Goal: Obtain resource: Download file/media

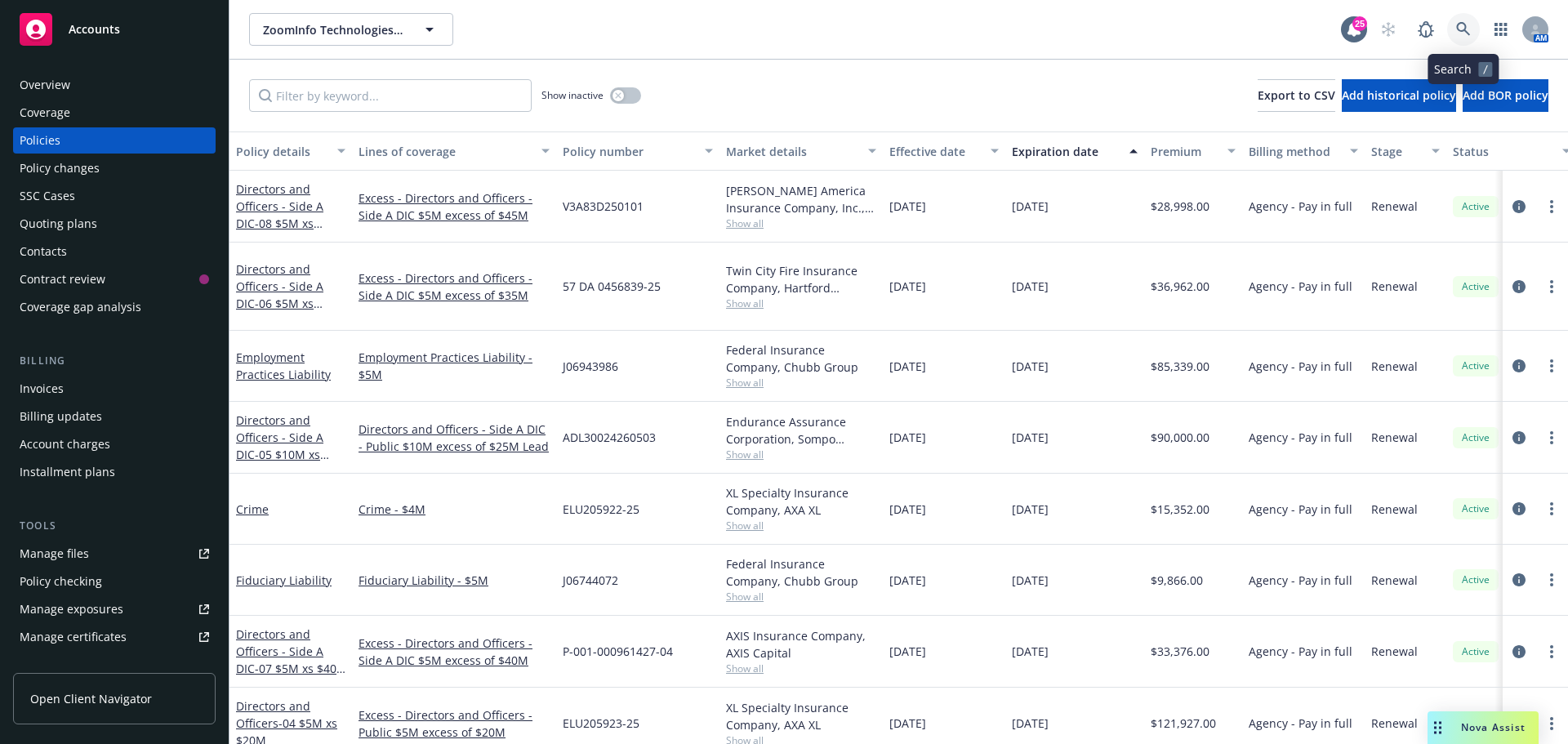
click at [1463, 26] on icon at bounding box center [1463, 29] width 15 height 15
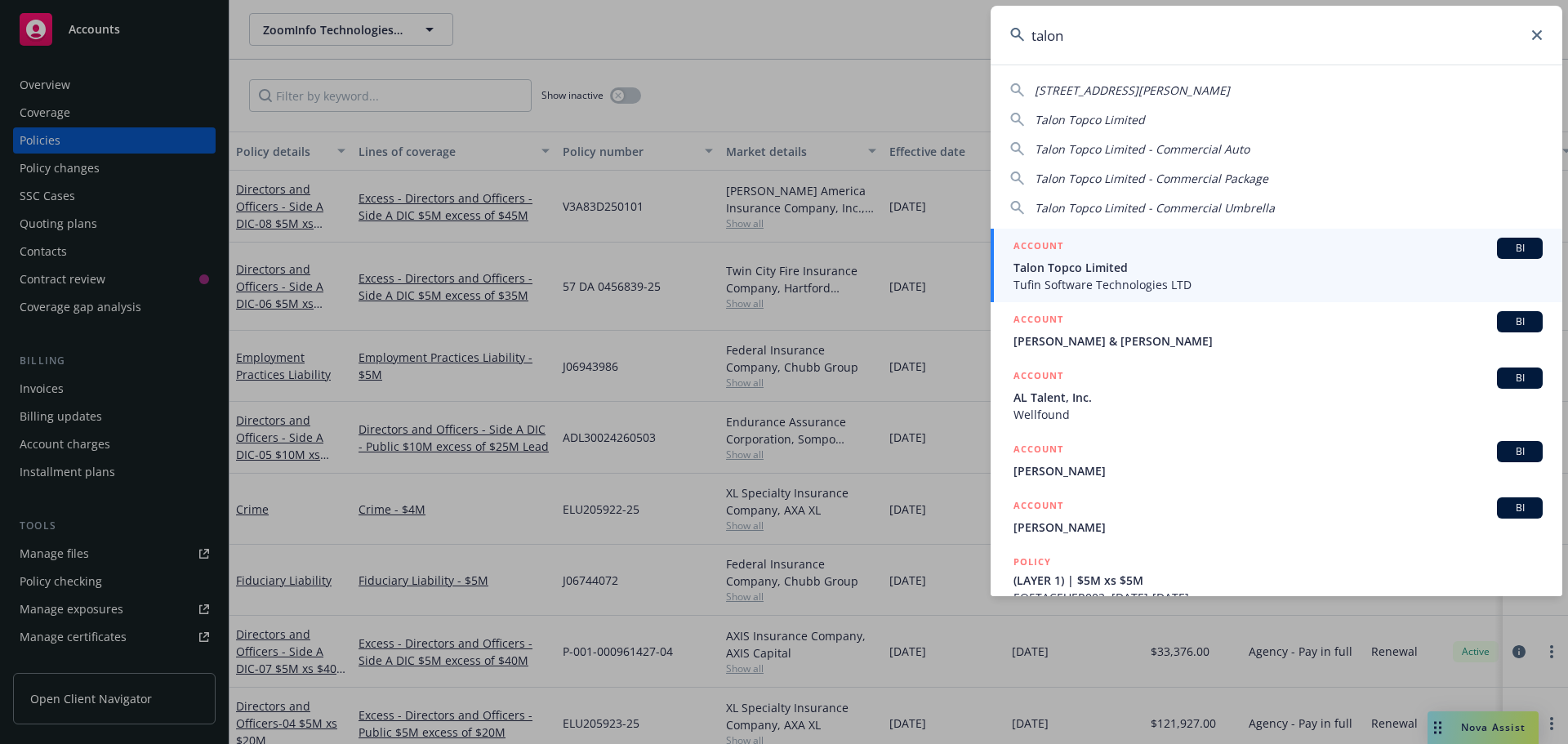
type input "talon"
click at [1505, 241] on span "BI" at bounding box center [1520, 248] width 33 height 15
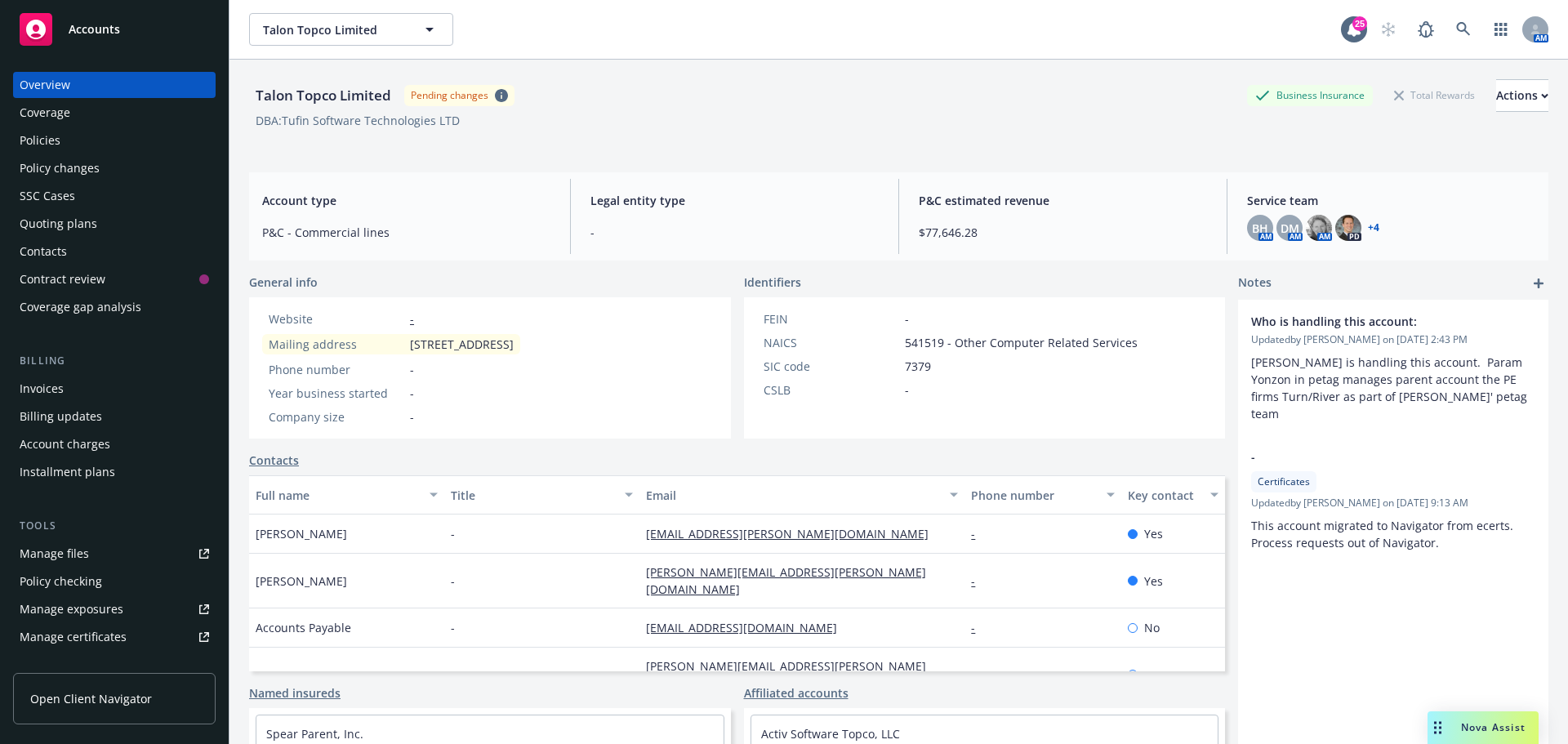
click at [1369, 227] on link "+ 4" at bounding box center [1373, 227] width 11 height 10
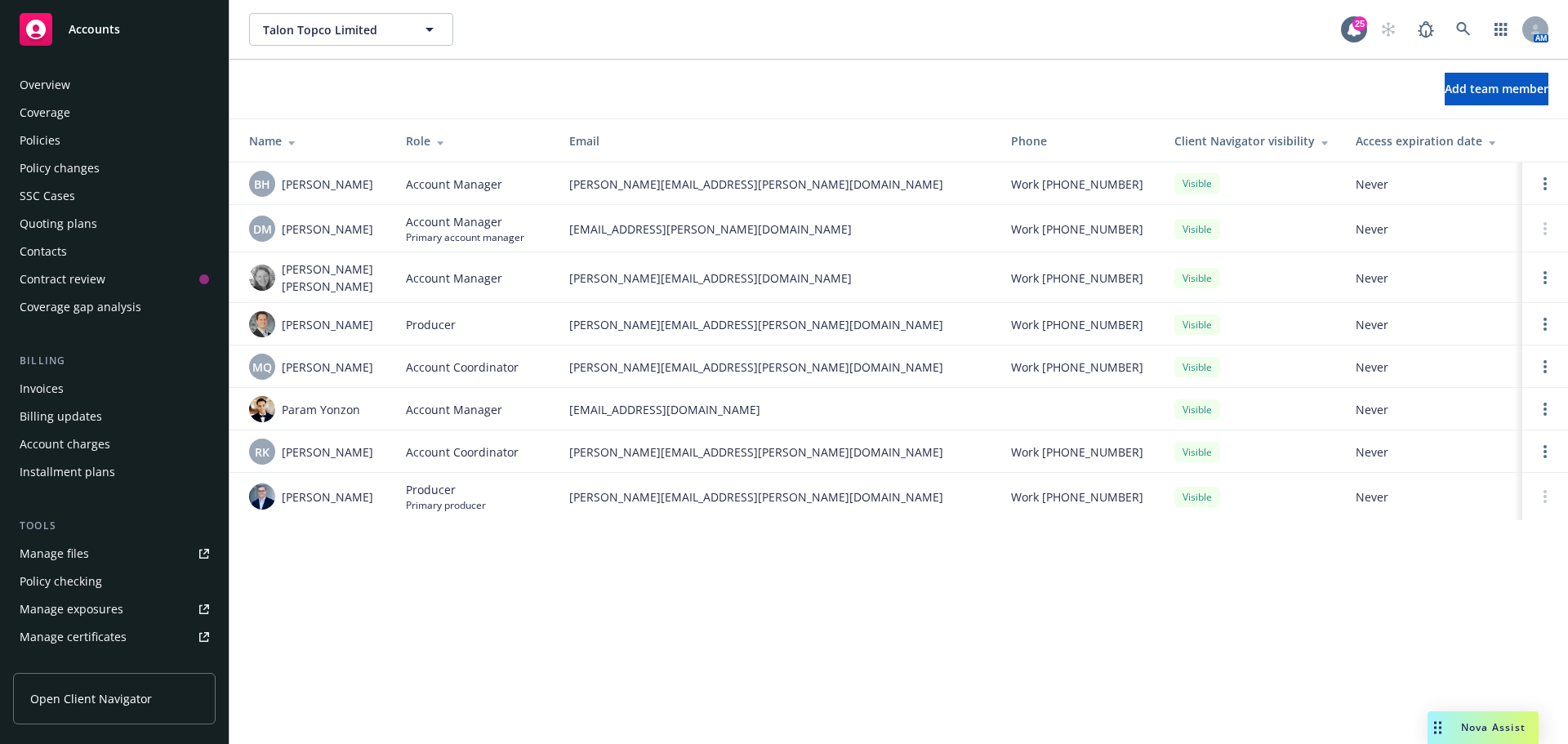
click at [43, 132] on div "Policies" at bounding box center [40, 141] width 41 height 26
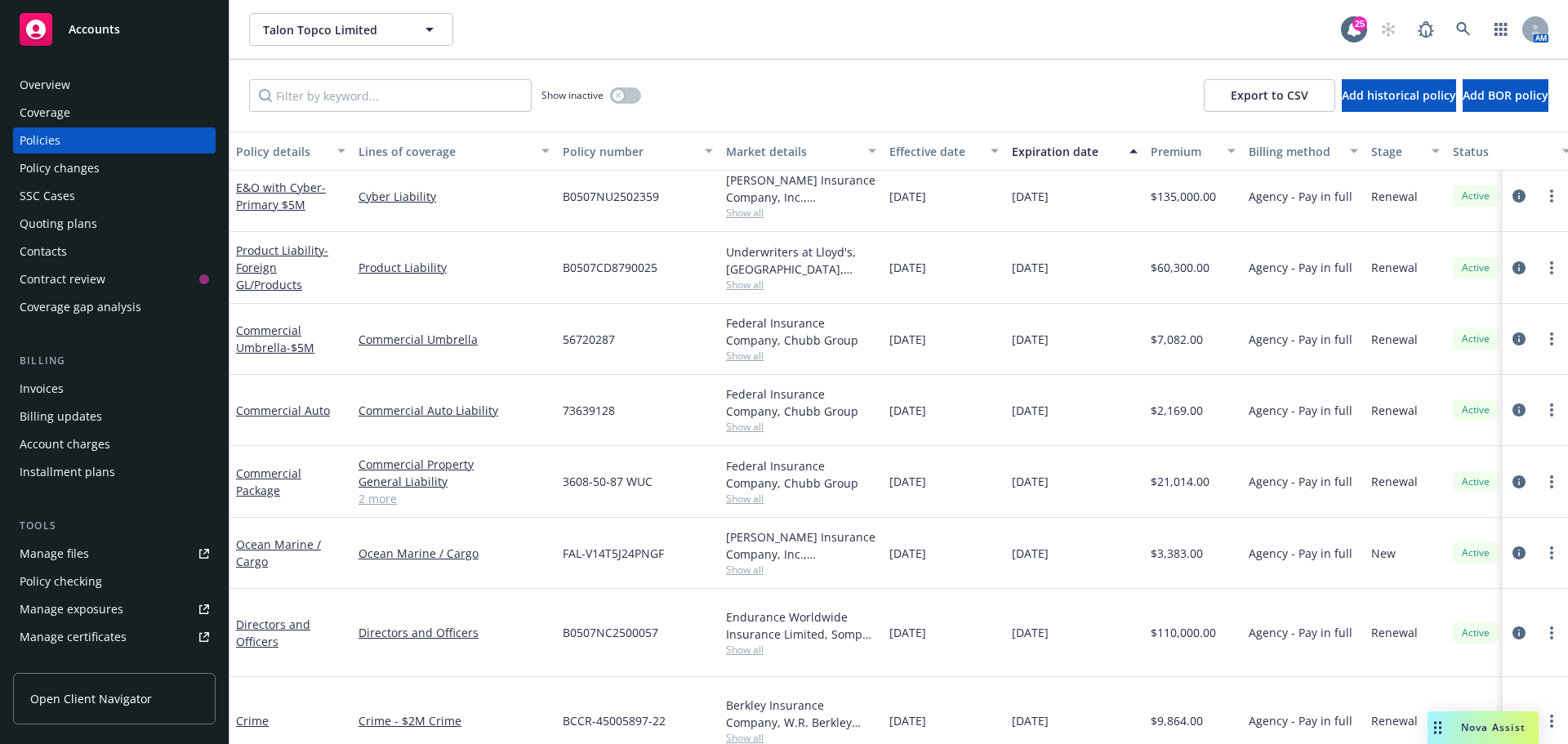
scroll to position [472, 0]
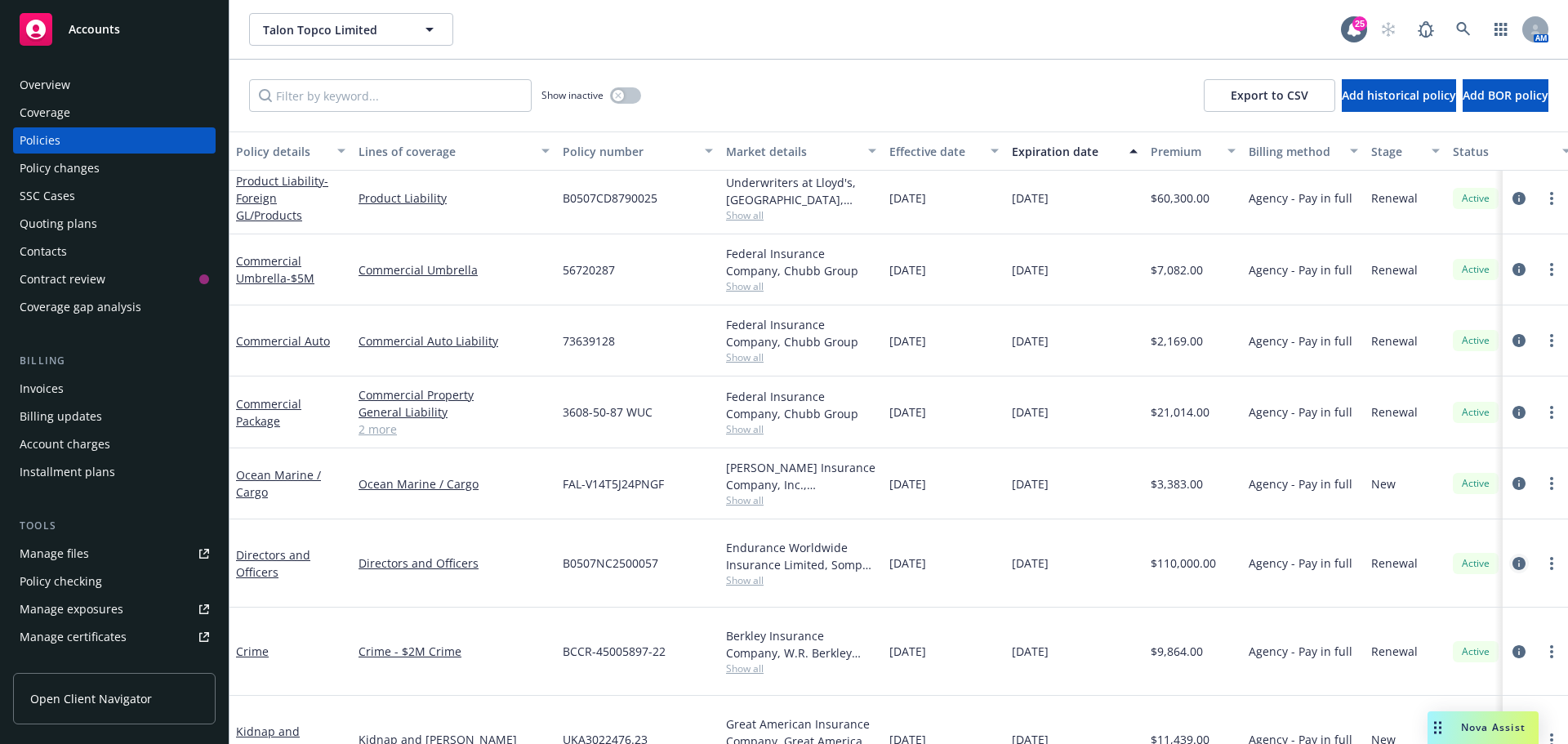
click at [1512, 557] on icon "circleInformation" at bounding box center [1519, 563] width 13 height 13
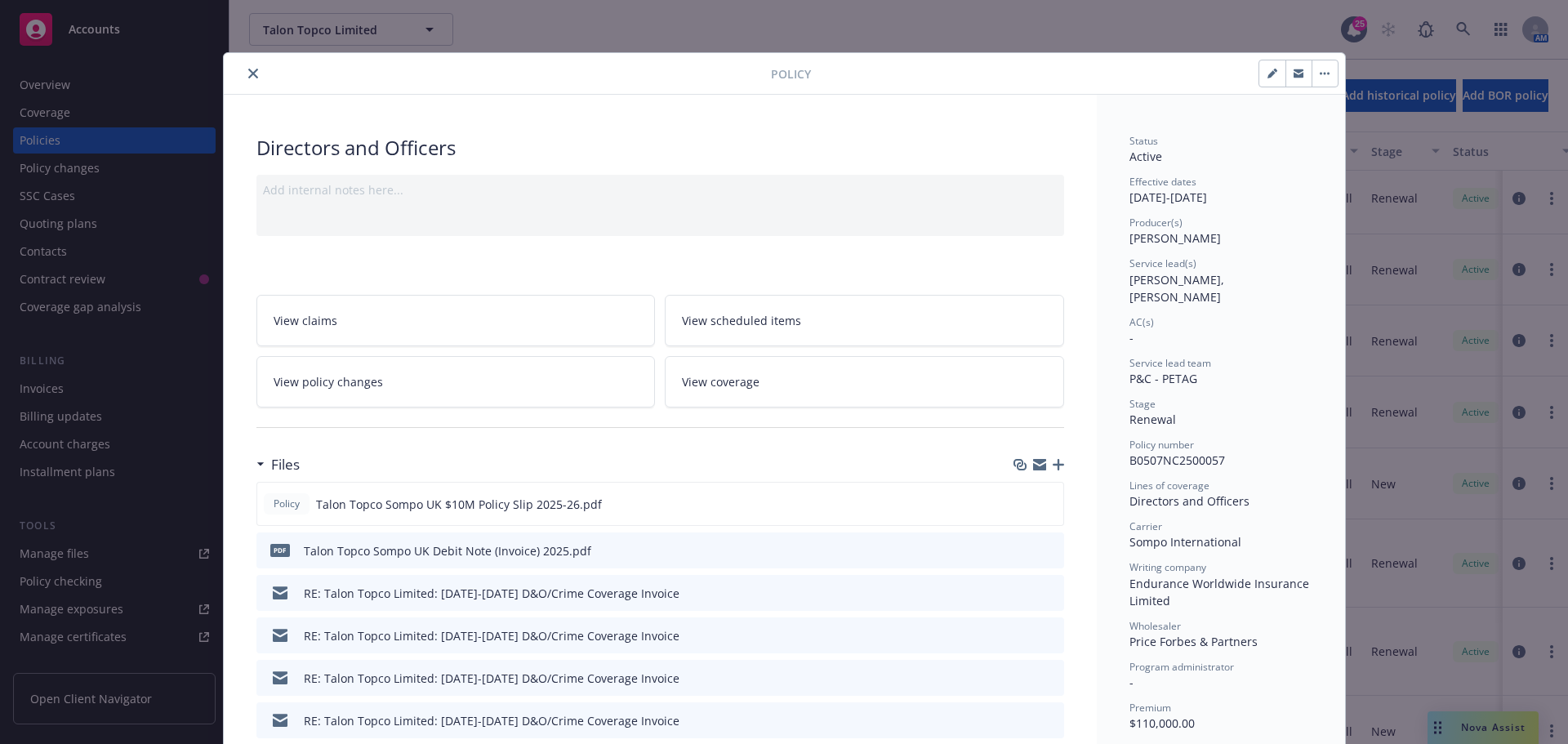
click at [249, 73] on icon "close" at bounding box center [253, 73] width 10 height 10
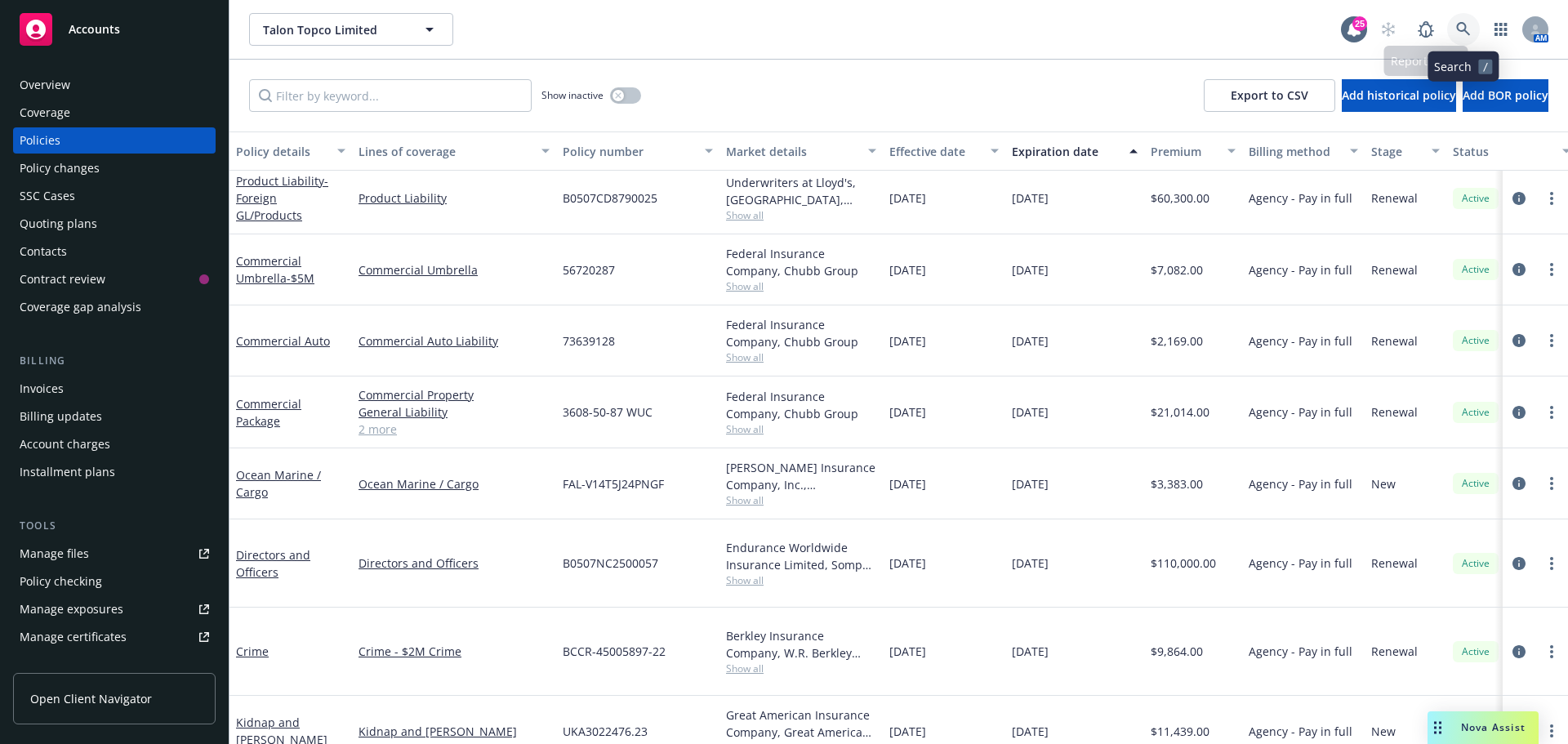
click at [1460, 21] on link at bounding box center [1463, 29] width 33 height 33
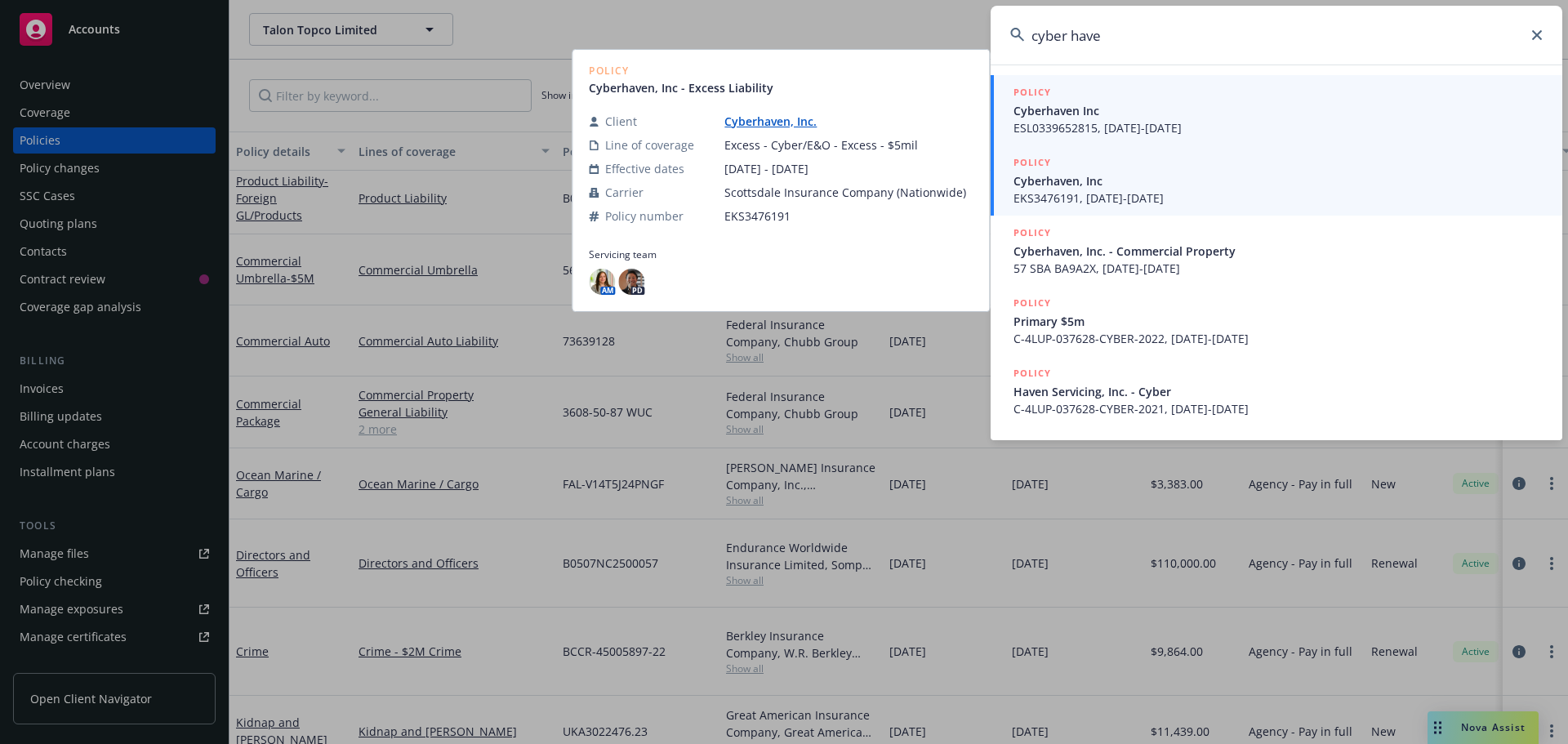
type input "cyber have"
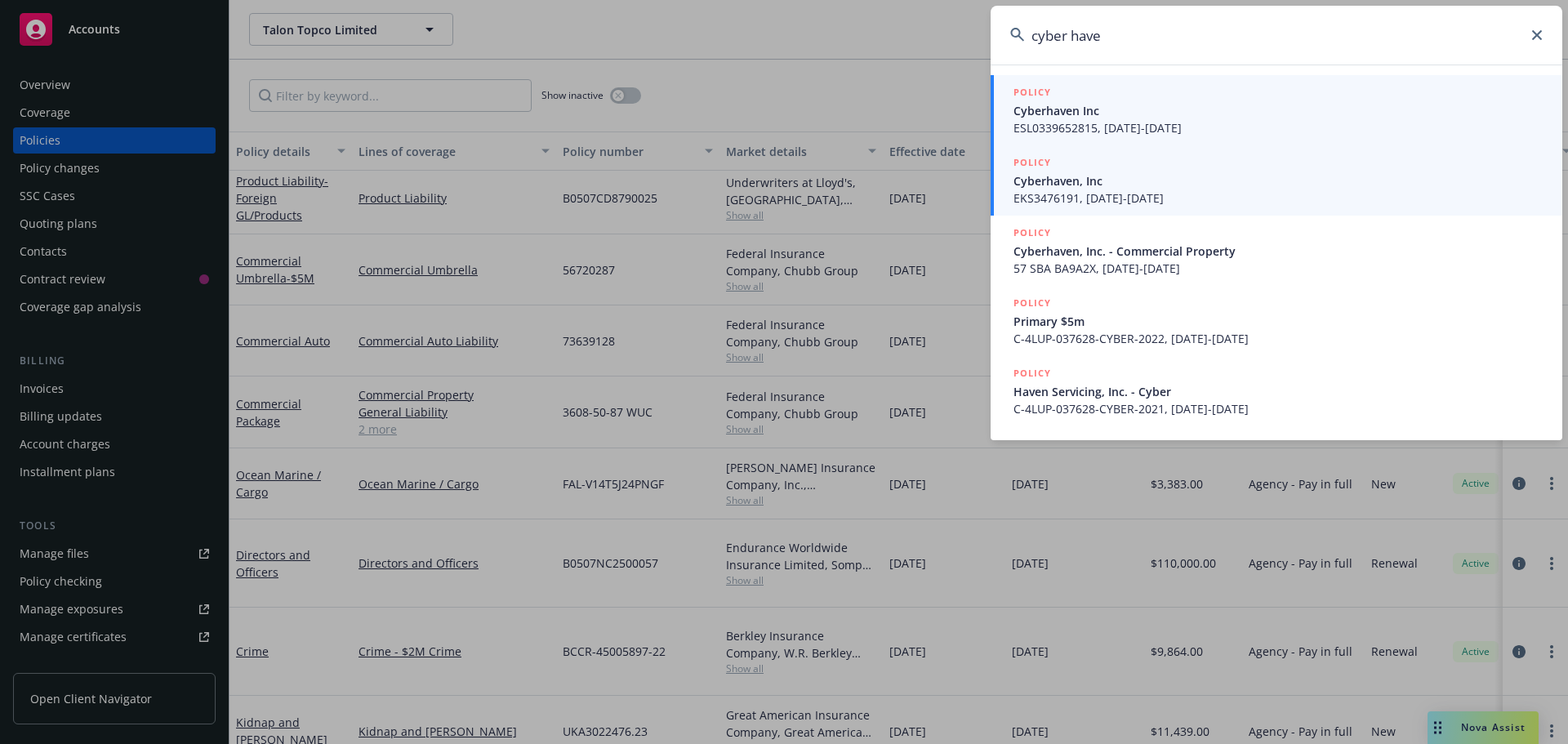
click at [1063, 110] on span "Cyberhaven Inc" at bounding box center [1278, 110] width 530 height 17
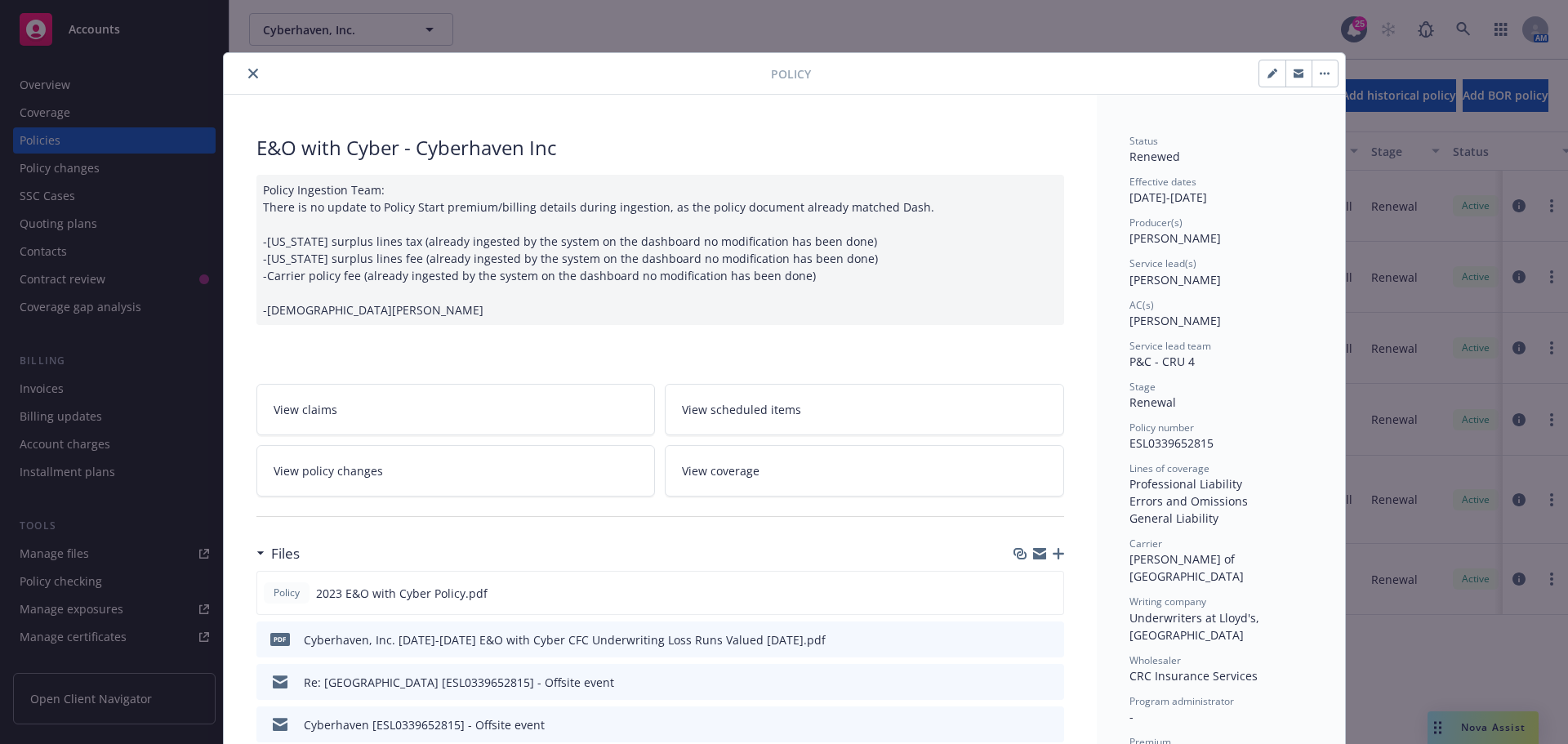
click at [45, 86] on div "Policy E&O with Cyber - Cyberhaven Inc Policy Ingestion Team: There is no updat…" at bounding box center [784, 372] width 1568 height 744
click at [249, 72] on icon "close" at bounding box center [253, 73] width 10 height 10
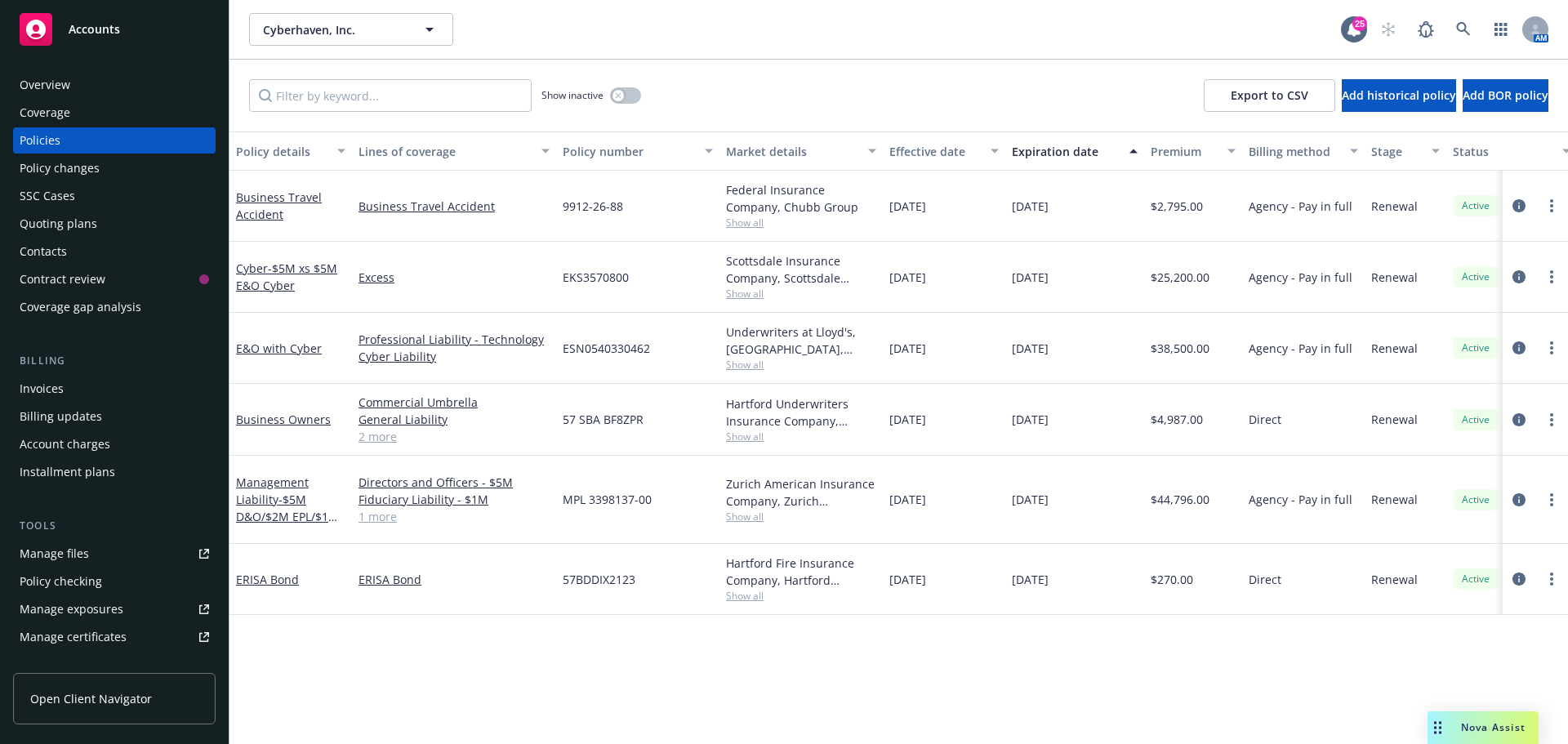
click at [55, 87] on div "Overview" at bounding box center [44, 86] width 50 height 26
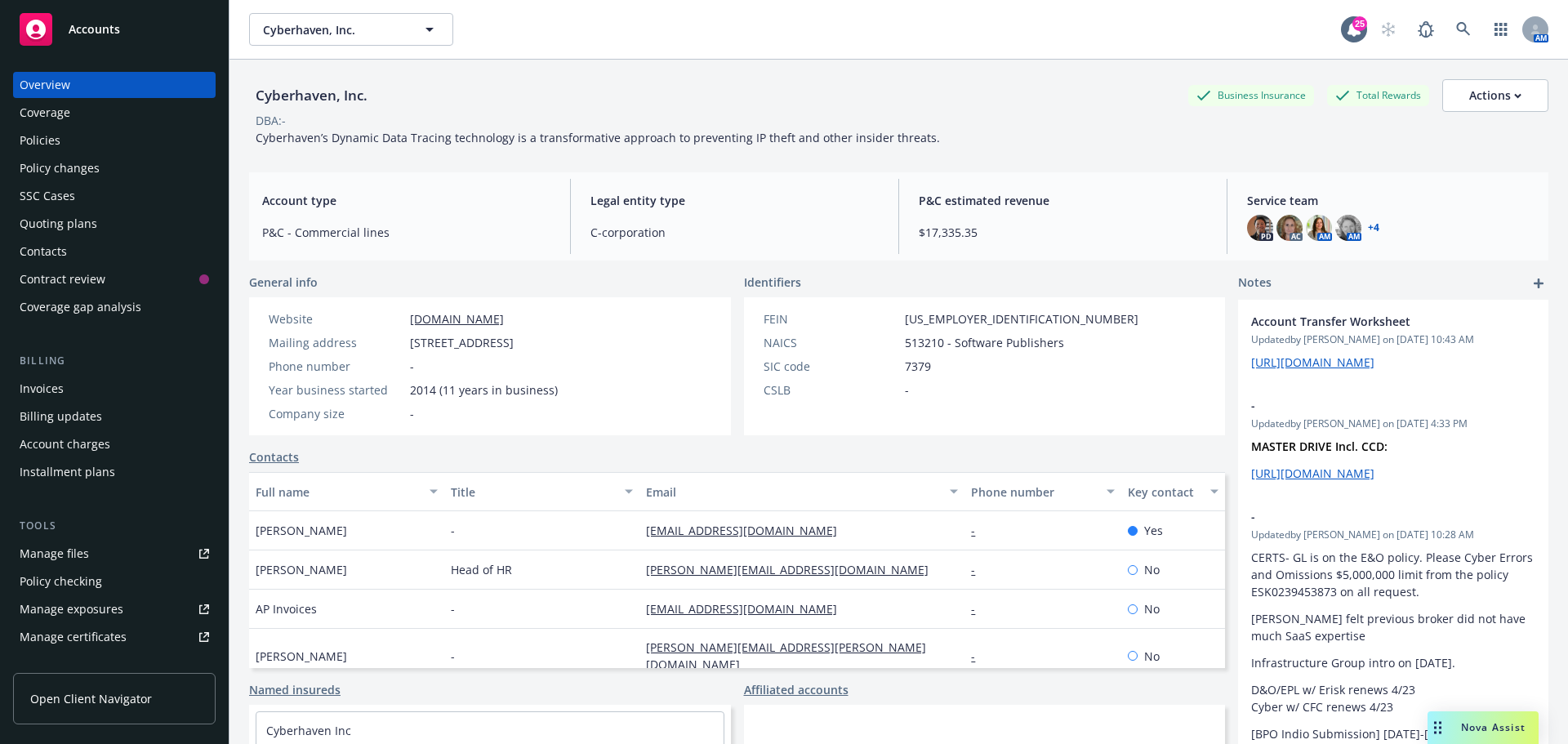
click at [1370, 226] on link "+ 4" at bounding box center [1373, 227] width 11 height 10
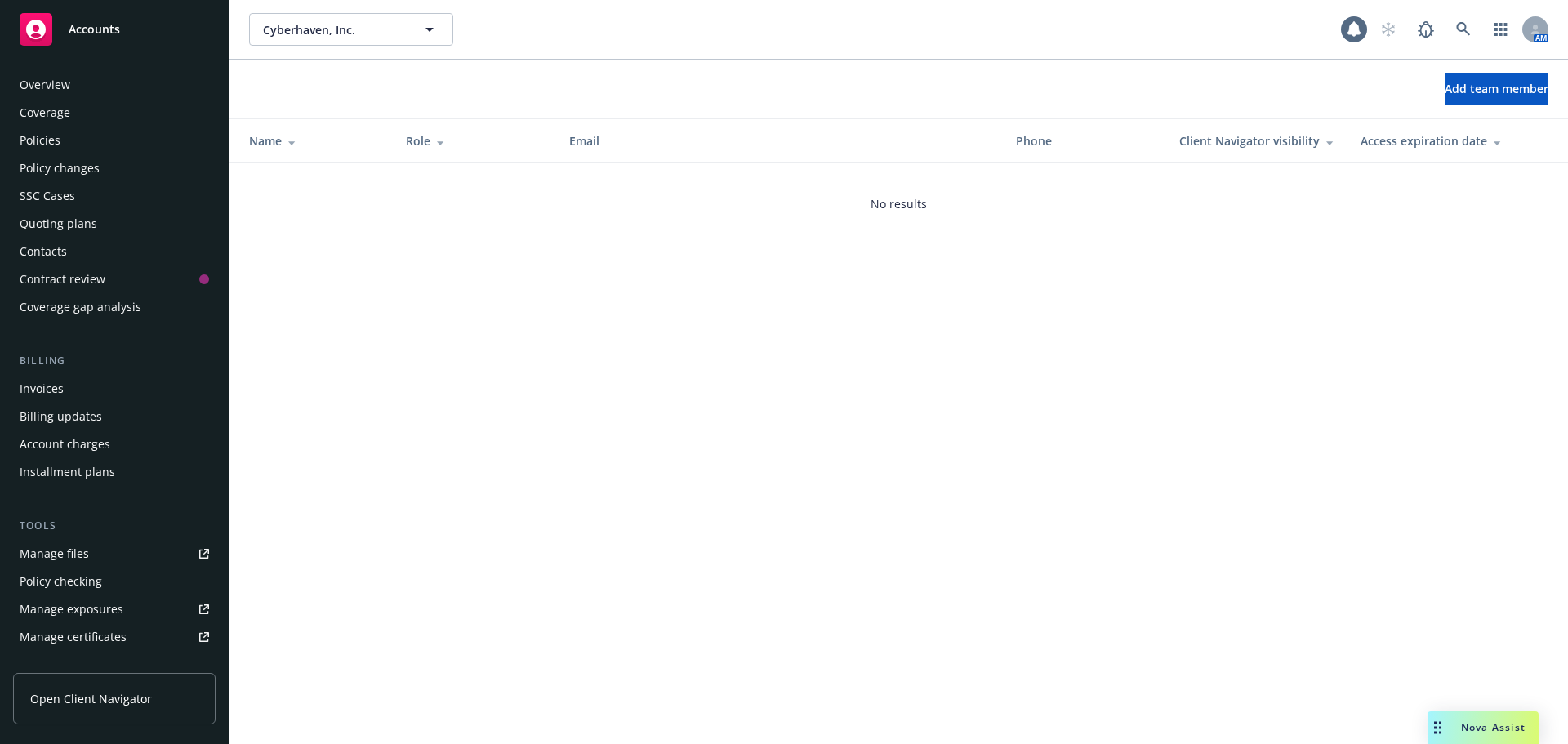
scroll to position [348, 0]
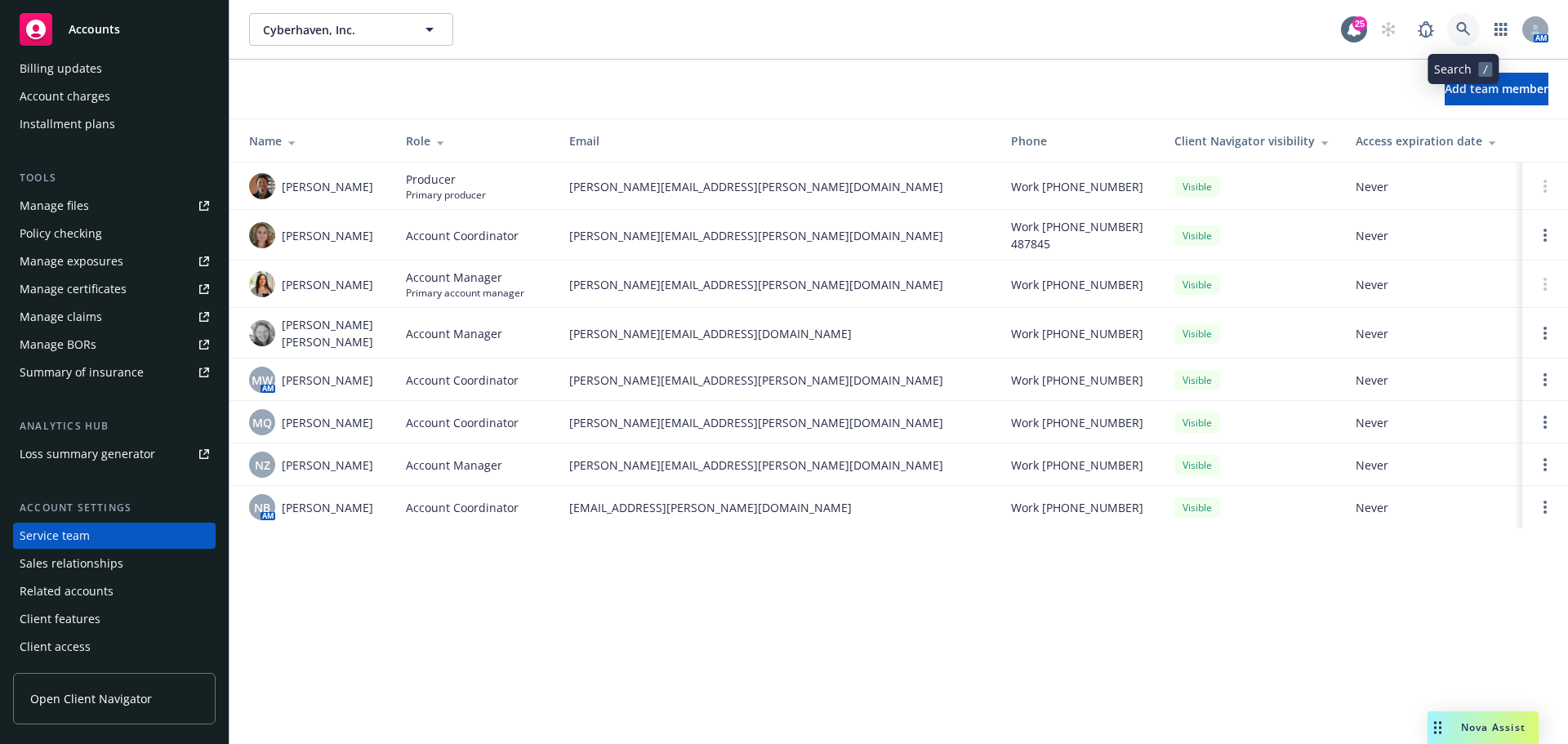
click at [1465, 27] on icon at bounding box center [1463, 29] width 15 height 15
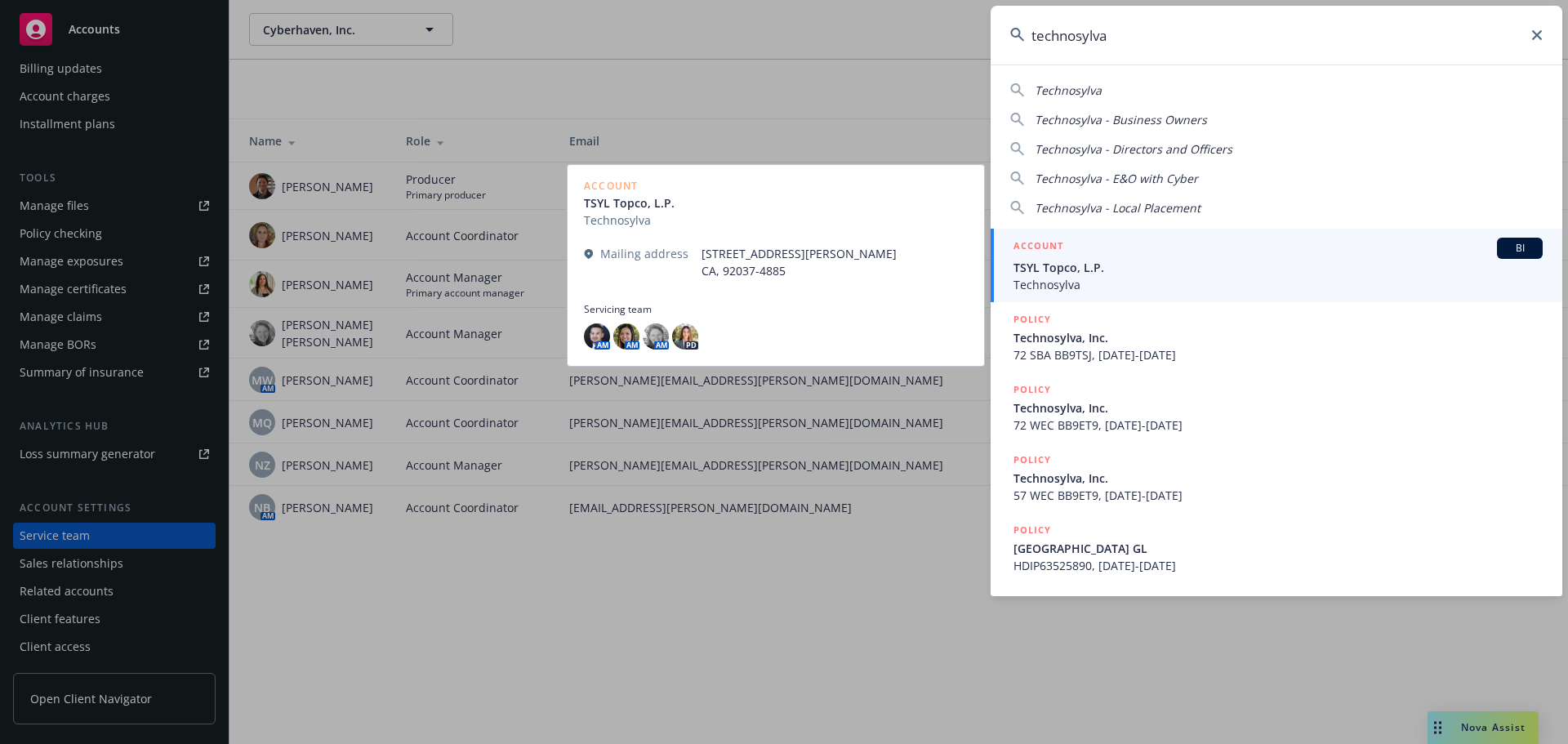
type input "technosylva"
click at [1505, 250] on span "BI" at bounding box center [1520, 248] width 33 height 15
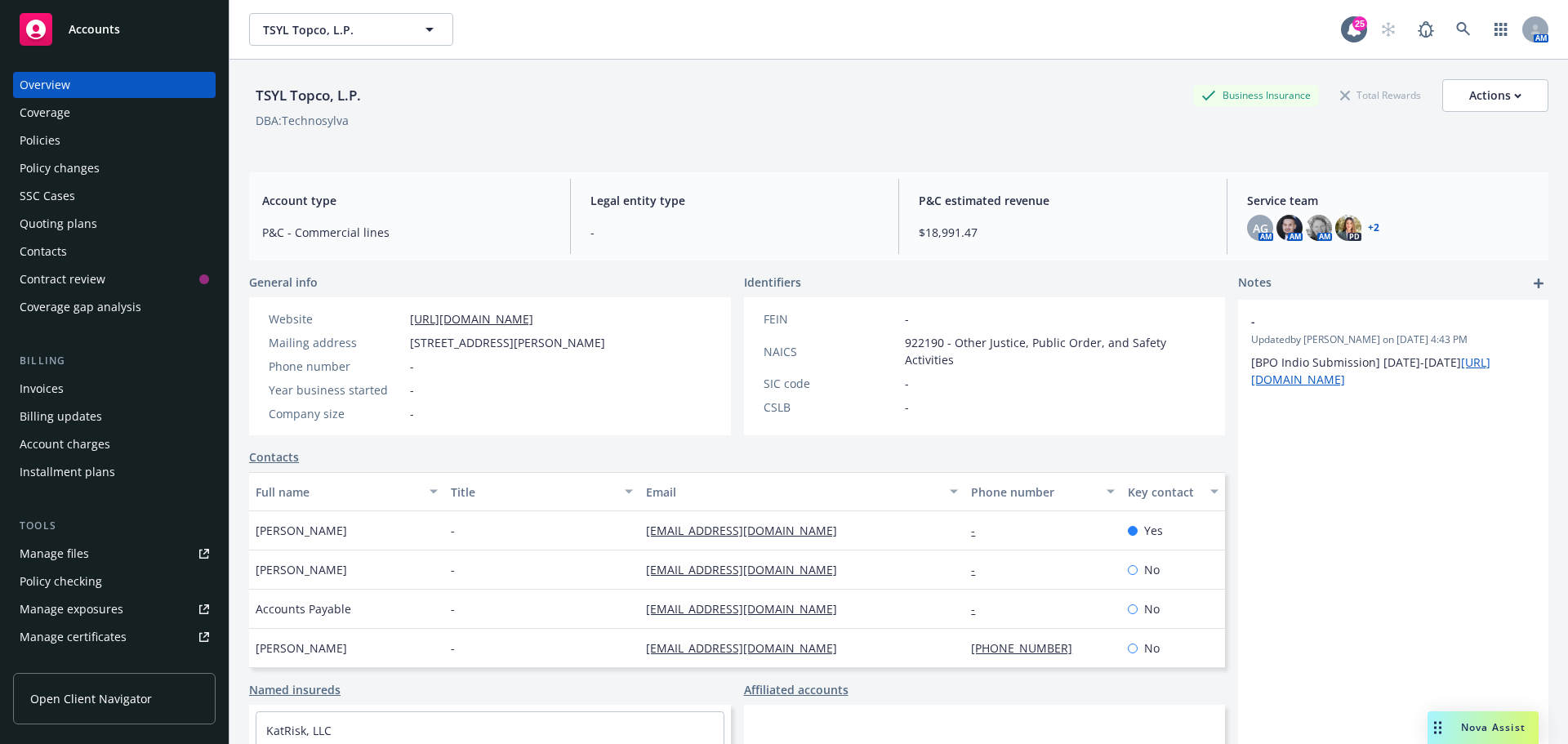
click at [52, 134] on div "Policies" at bounding box center [40, 141] width 41 height 26
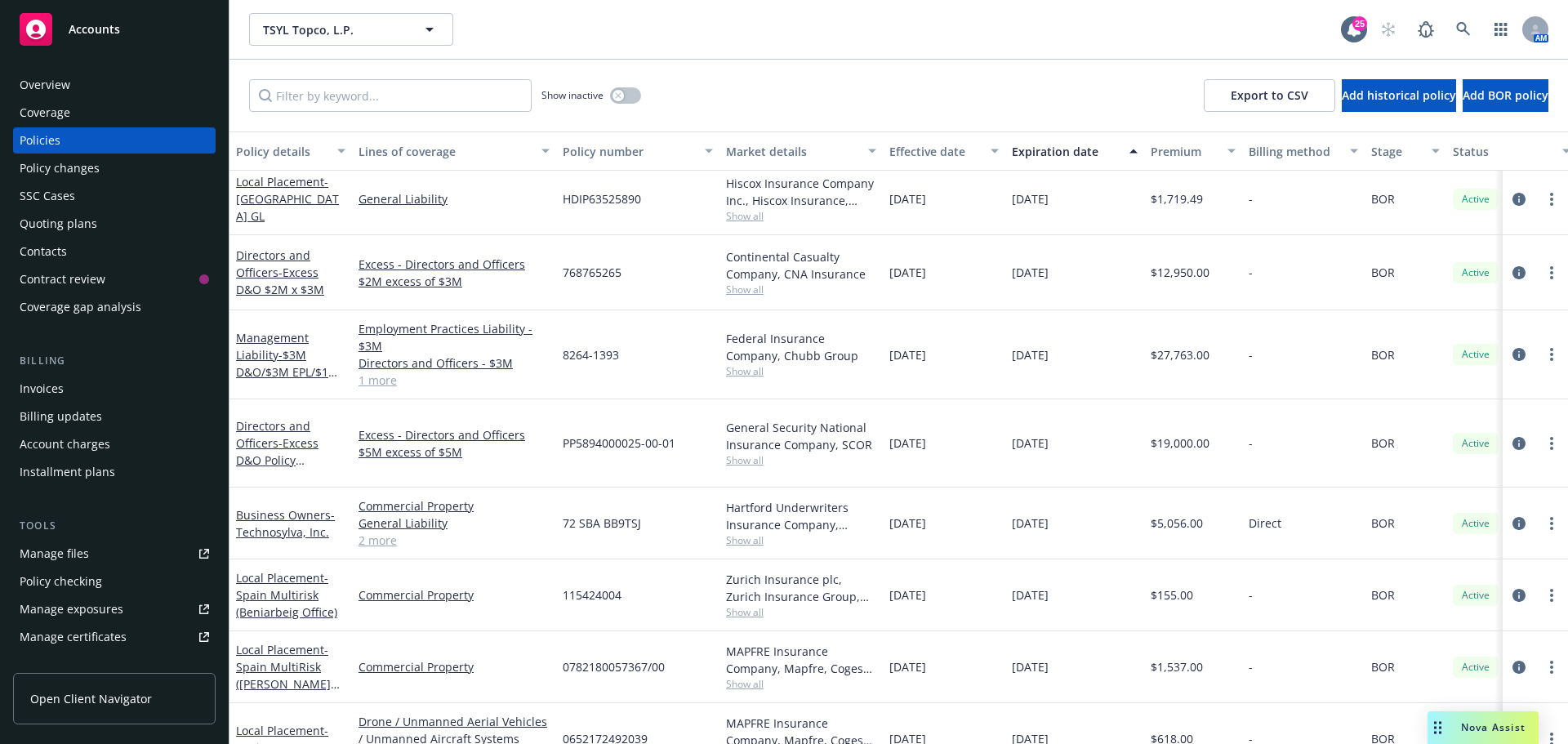
scroll to position [82, 0]
click at [1512, 347] on icon "circleInformation" at bounding box center [1519, 352] width 13 height 13
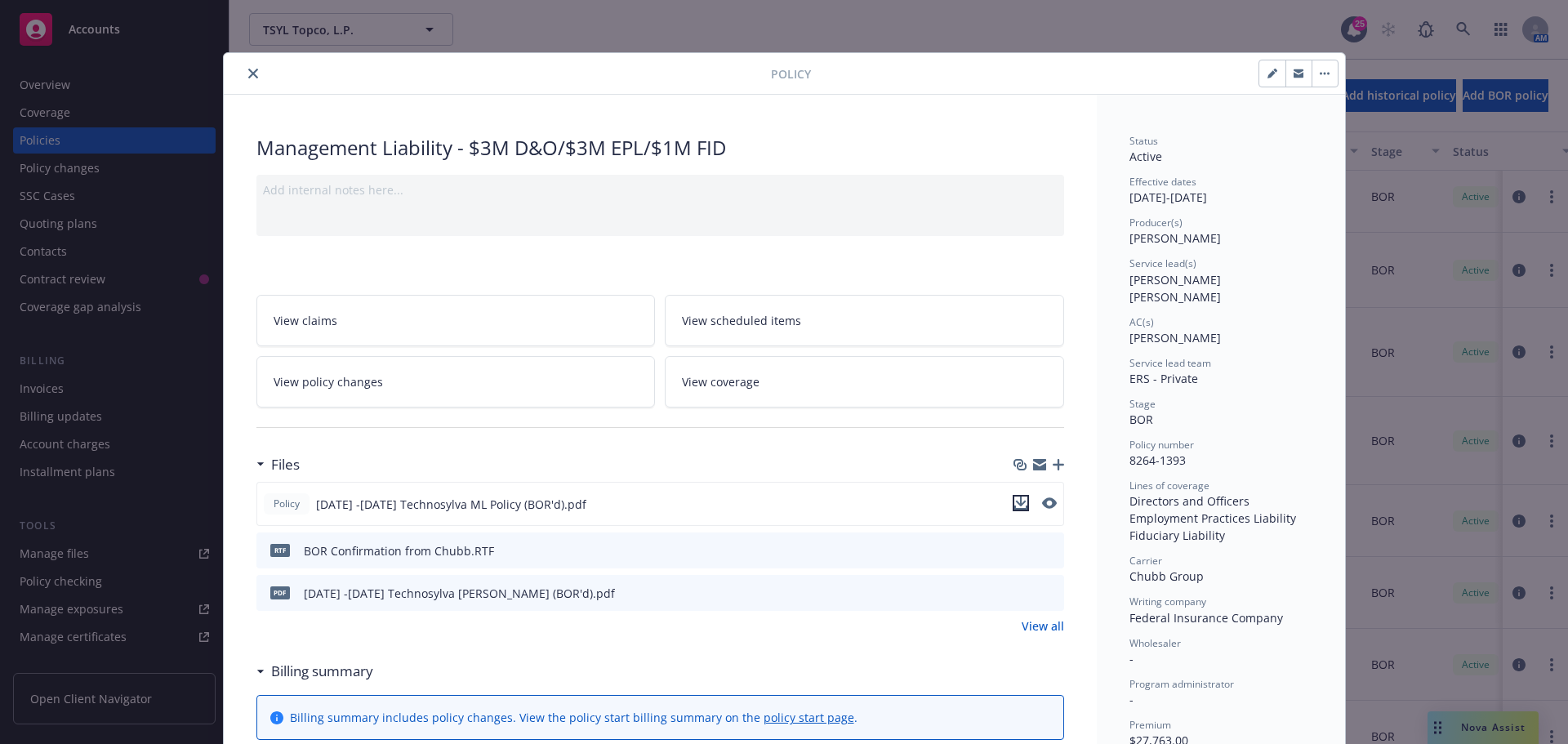
click at [1017, 501] on icon "download file" at bounding box center [1021, 502] width 13 height 13
click at [1015, 551] on icon "download file" at bounding box center [1022, 549] width 13 height 13
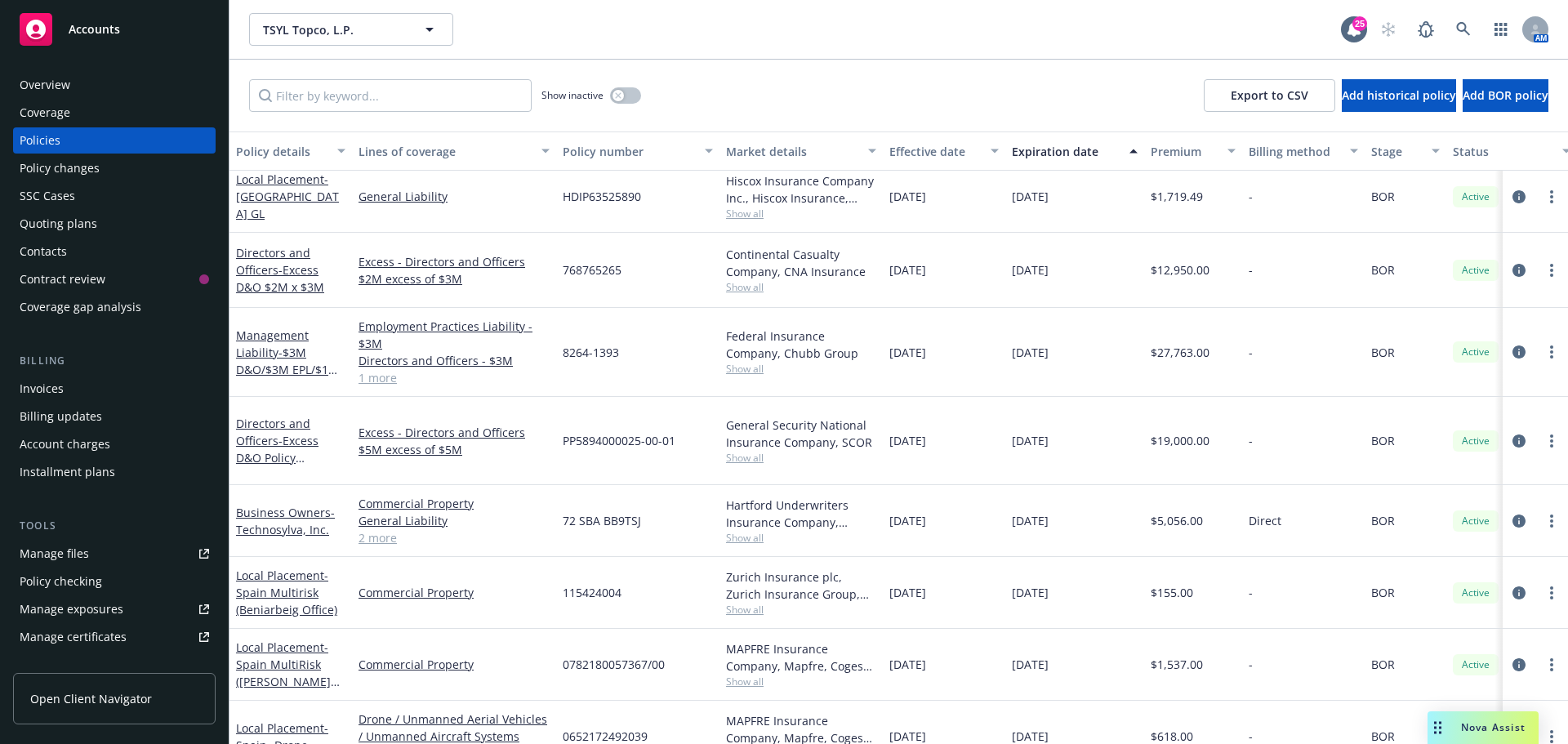
click at [39, 84] on div "Overview" at bounding box center [44, 86] width 50 height 26
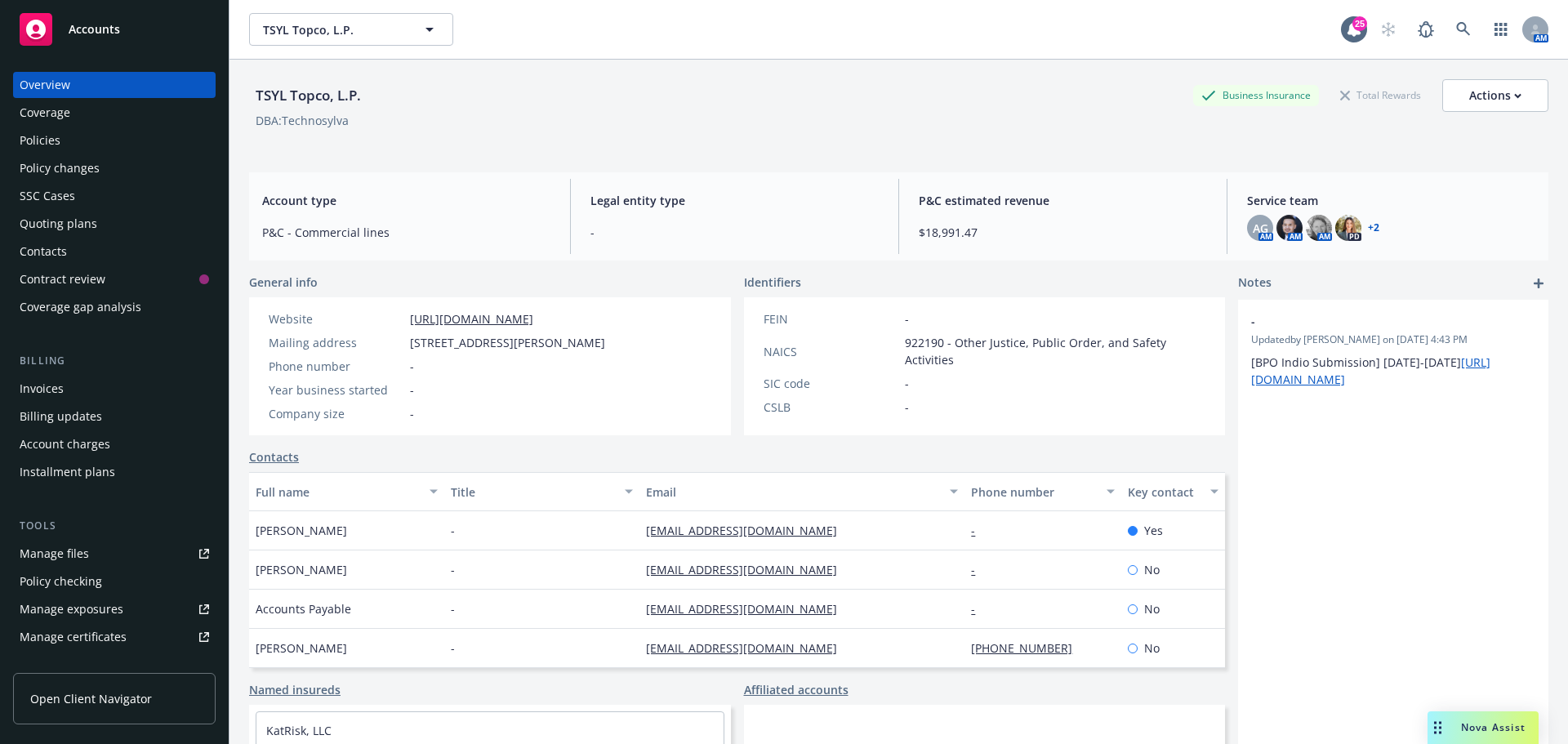
click at [1368, 225] on link "+ 2" at bounding box center [1373, 227] width 11 height 10
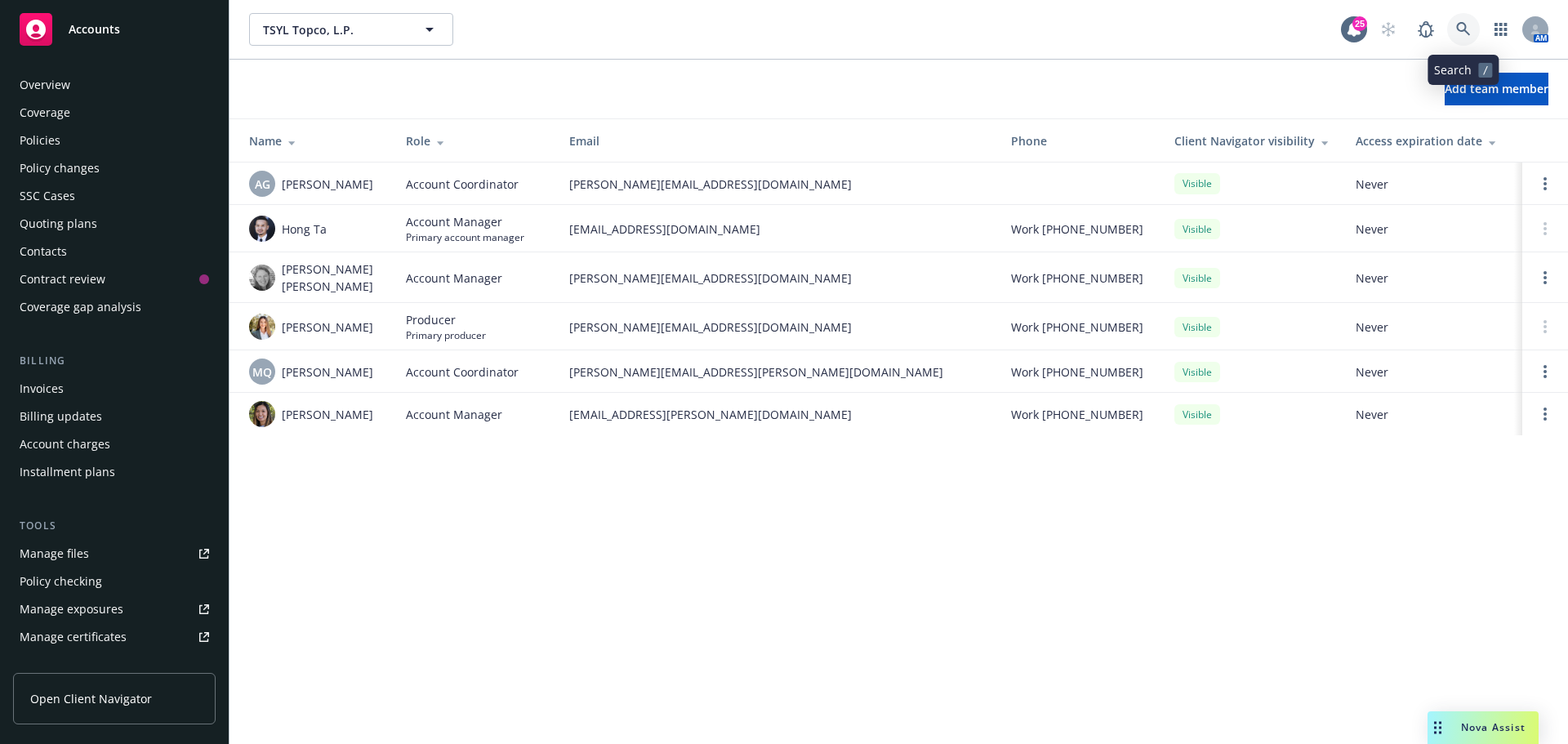
click at [1462, 30] on icon at bounding box center [1463, 29] width 15 height 15
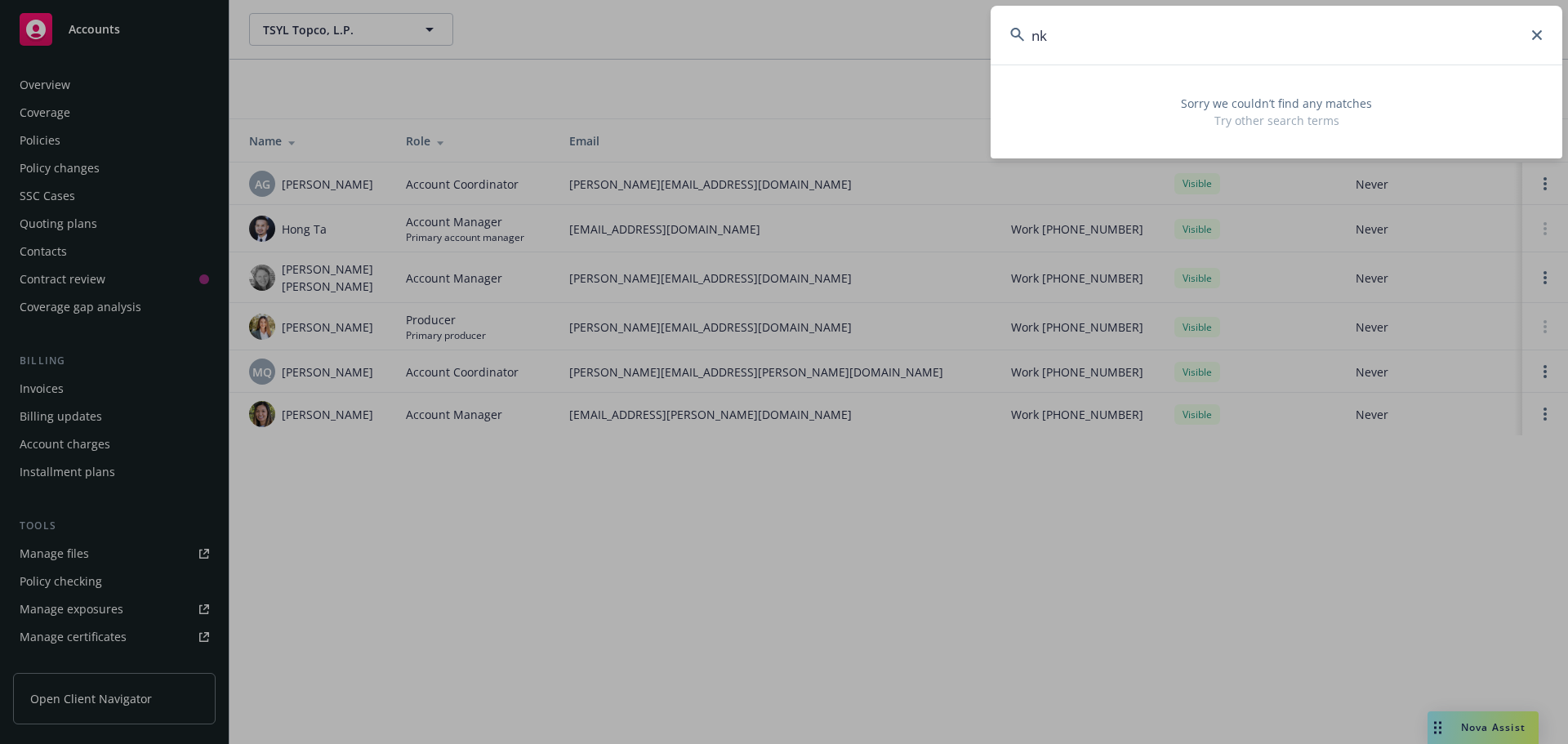
type input "n"
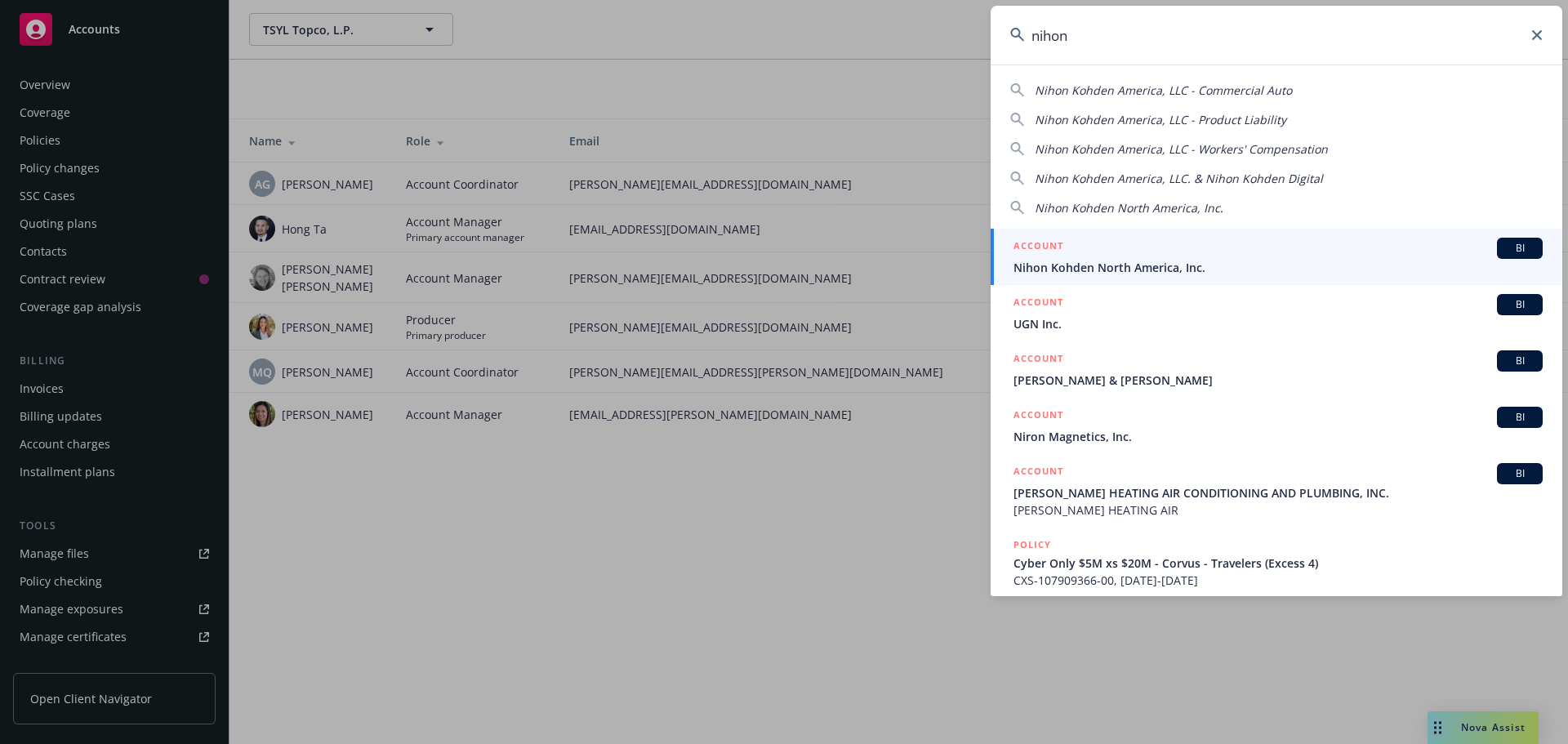
type input "nihon"
click at [1505, 246] on span "BI" at bounding box center [1520, 248] width 33 height 15
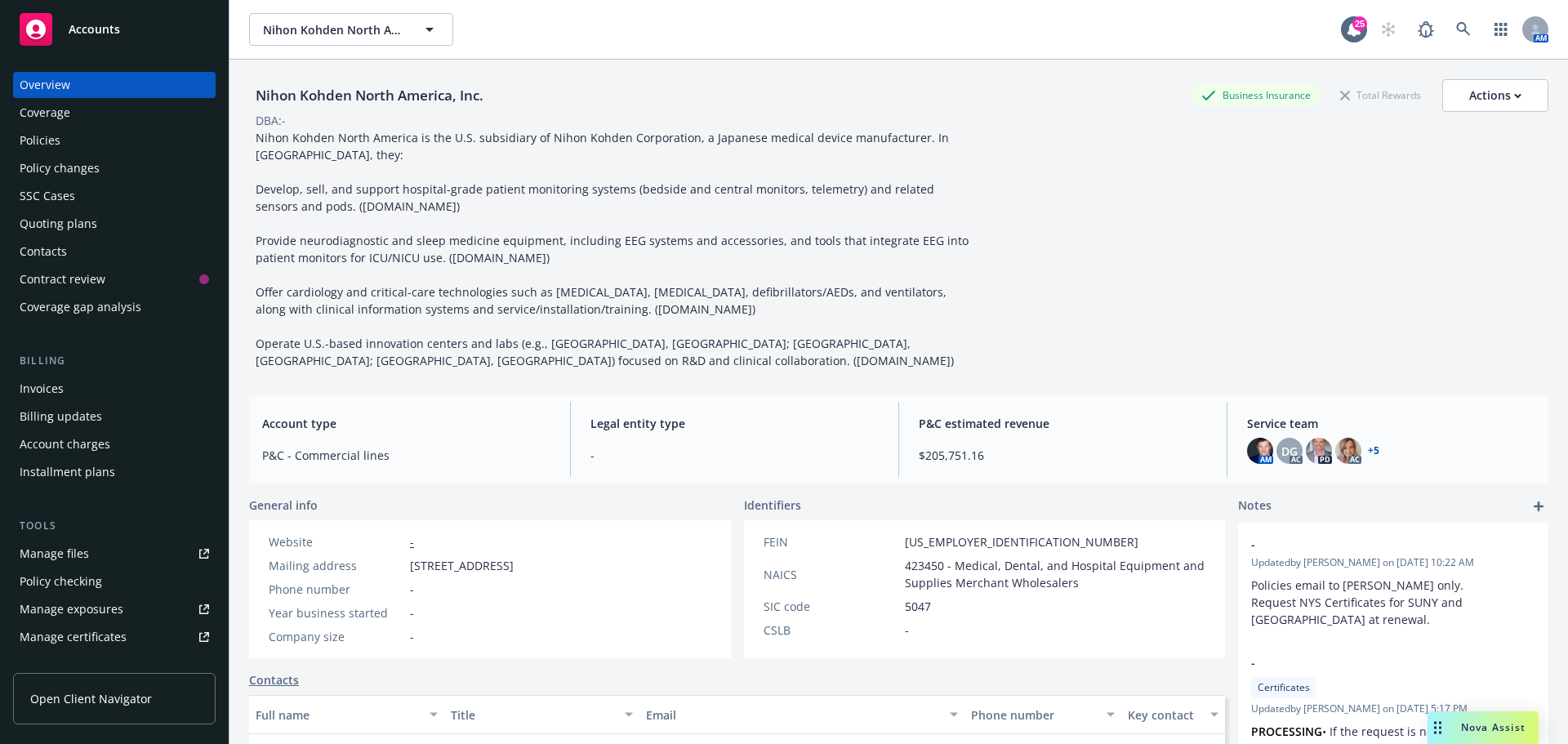
click at [48, 136] on div "Policies" at bounding box center [40, 141] width 41 height 26
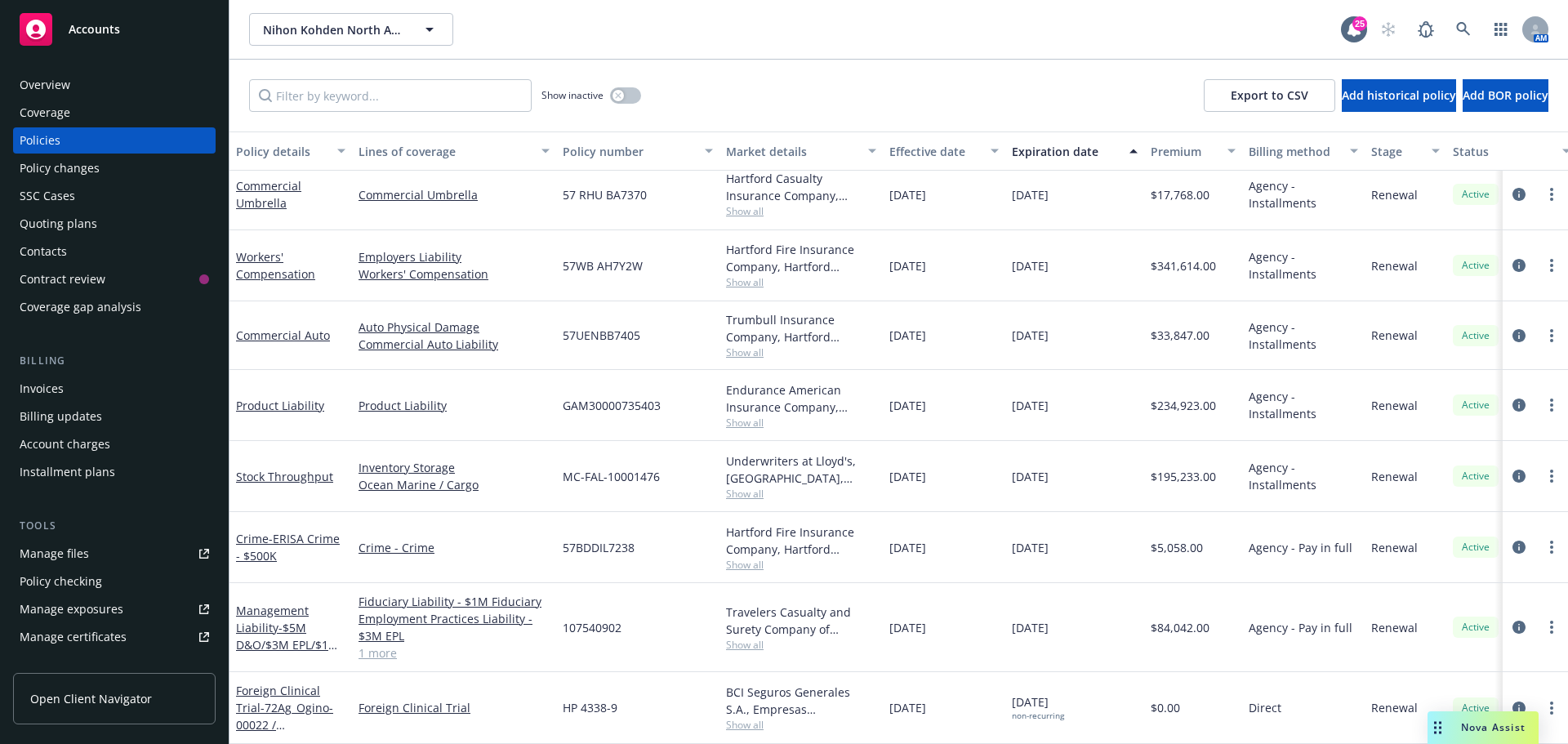
scroll to position [547, 0]
click at [1512, 621] on icon "circleInformation" at bounding box center [1519, 627] width 13 height 13
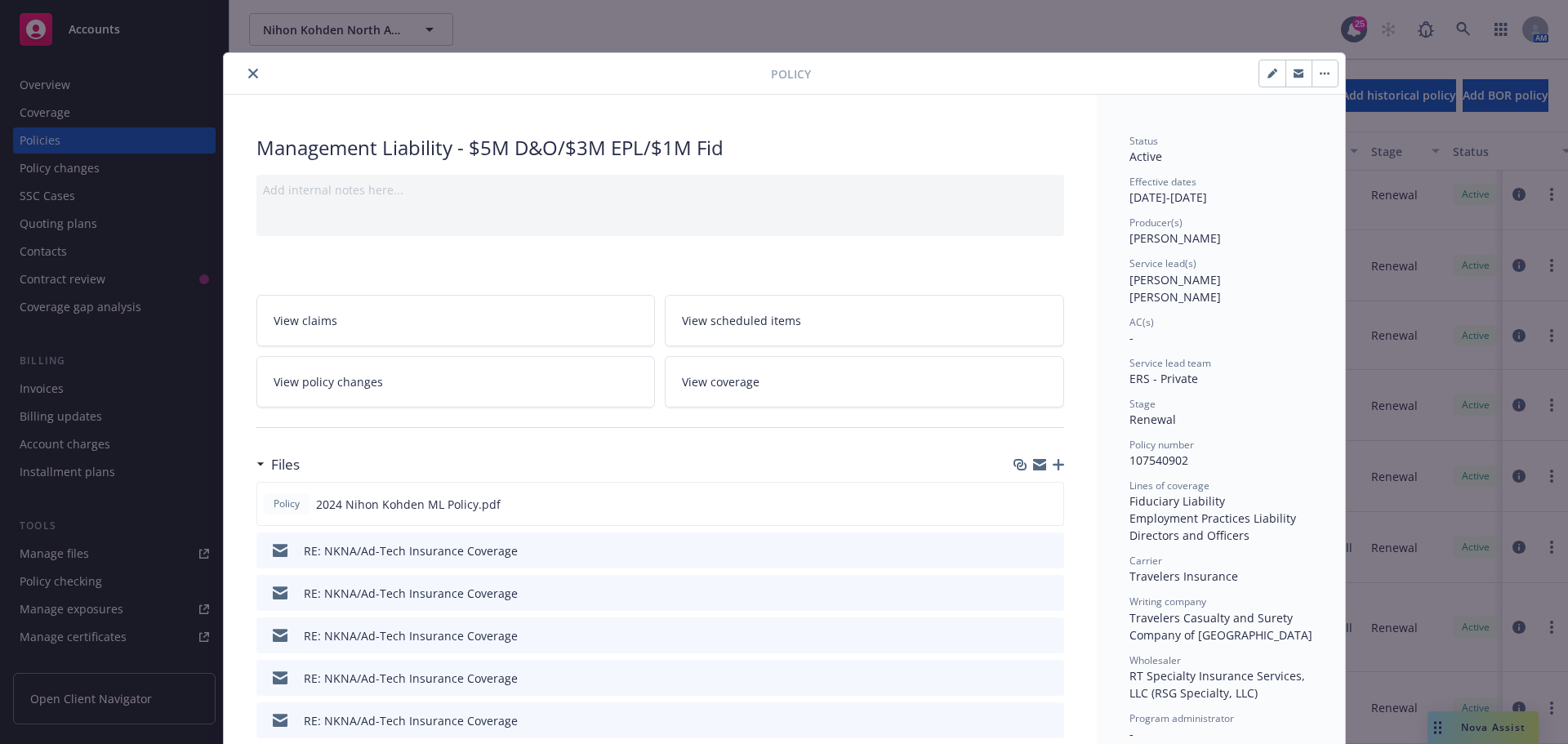
scroll to position [82, 0]
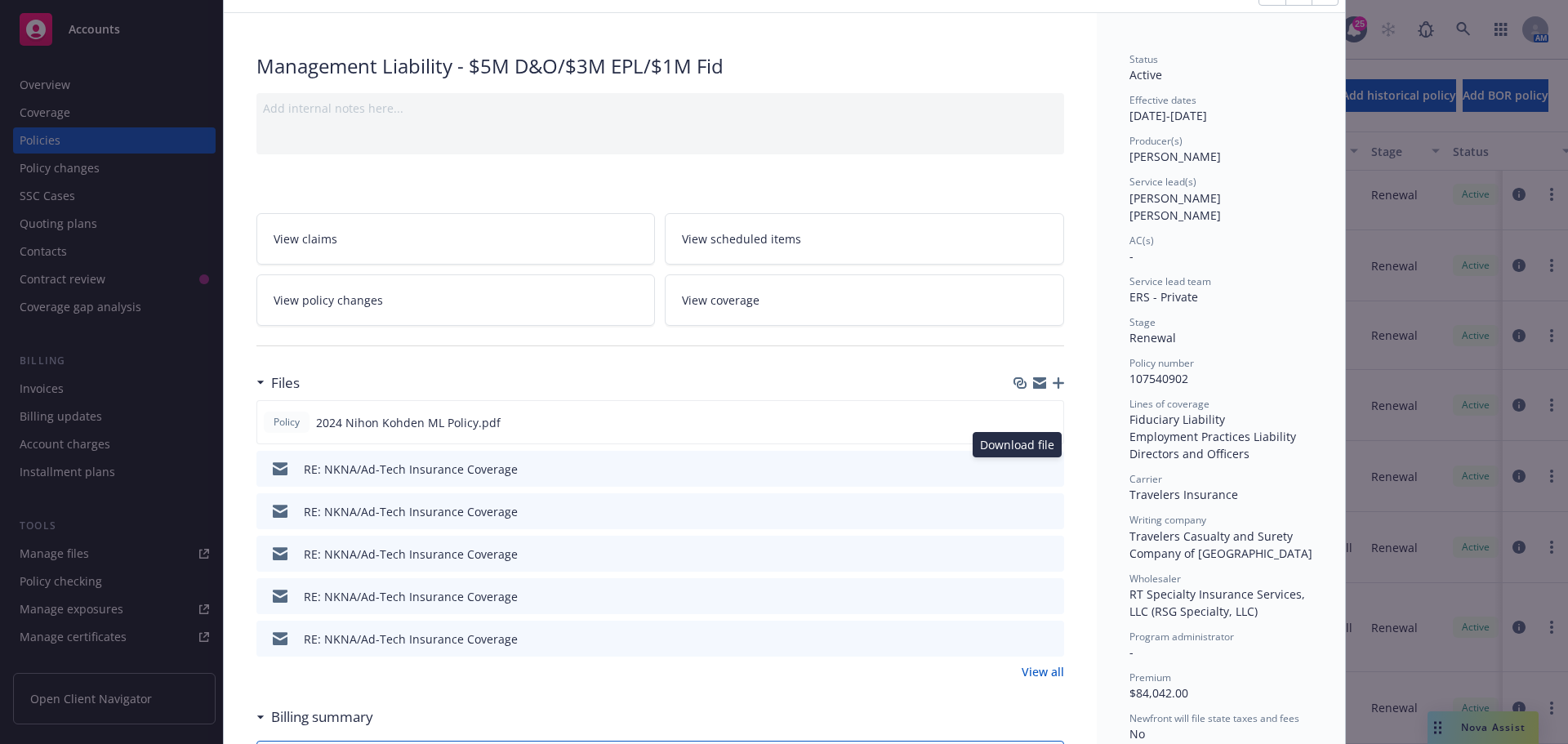
click at [1015, 467] on icon "download file" at bounding box center [1022, 468] width 13 height 13
